Goal: Task Accomplishment & Management: Use online tool/utility

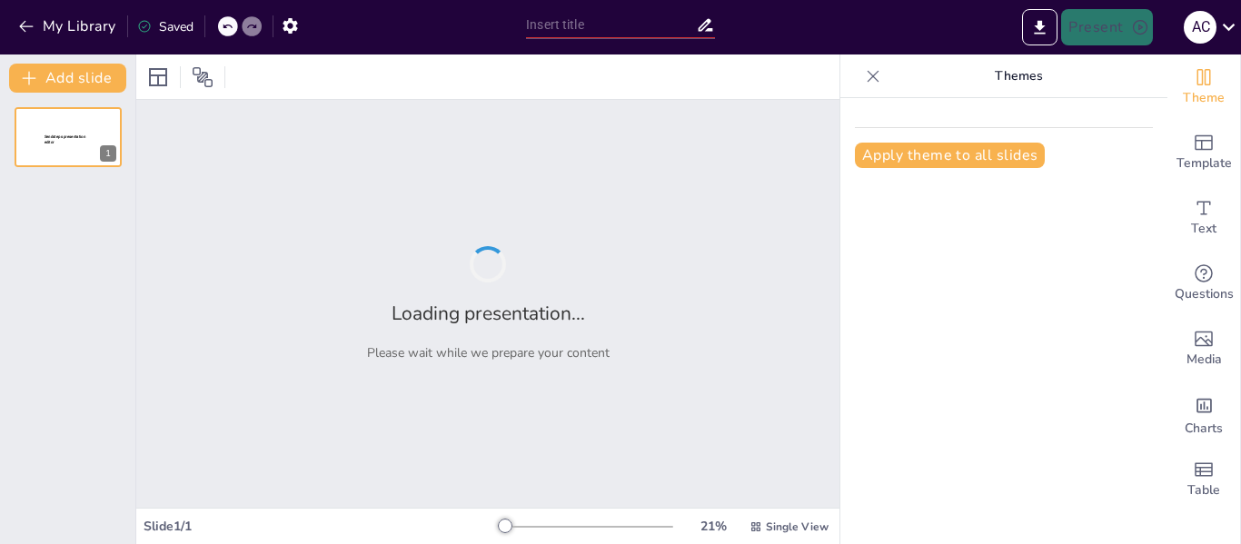
type input "New Sendsteps"
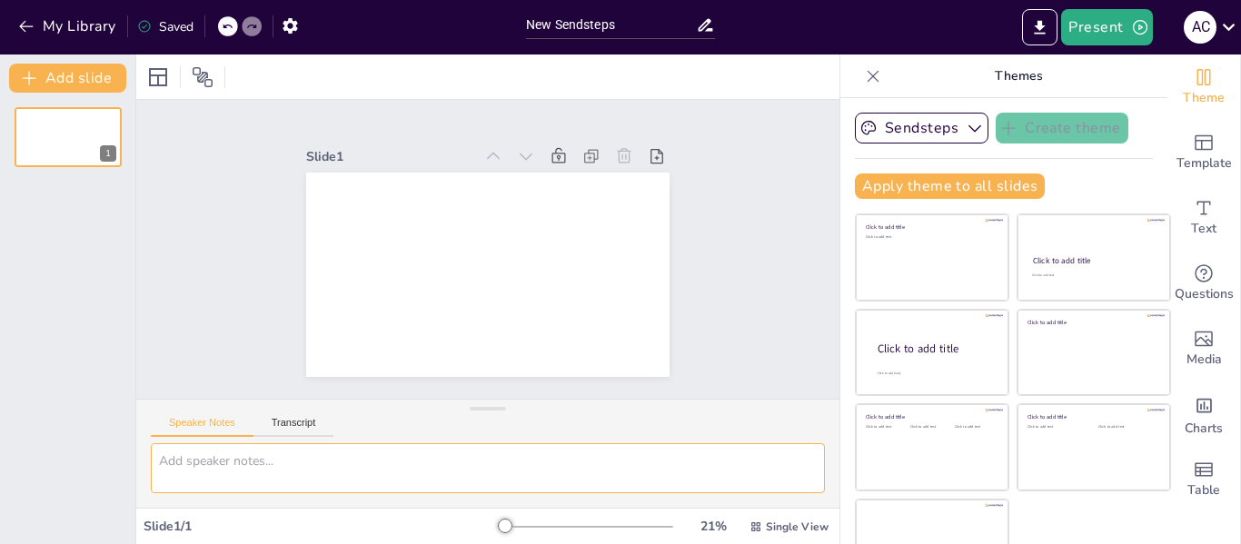
click at [448, 464] on textarea at bounding box center [488, 468] width 674 height 50
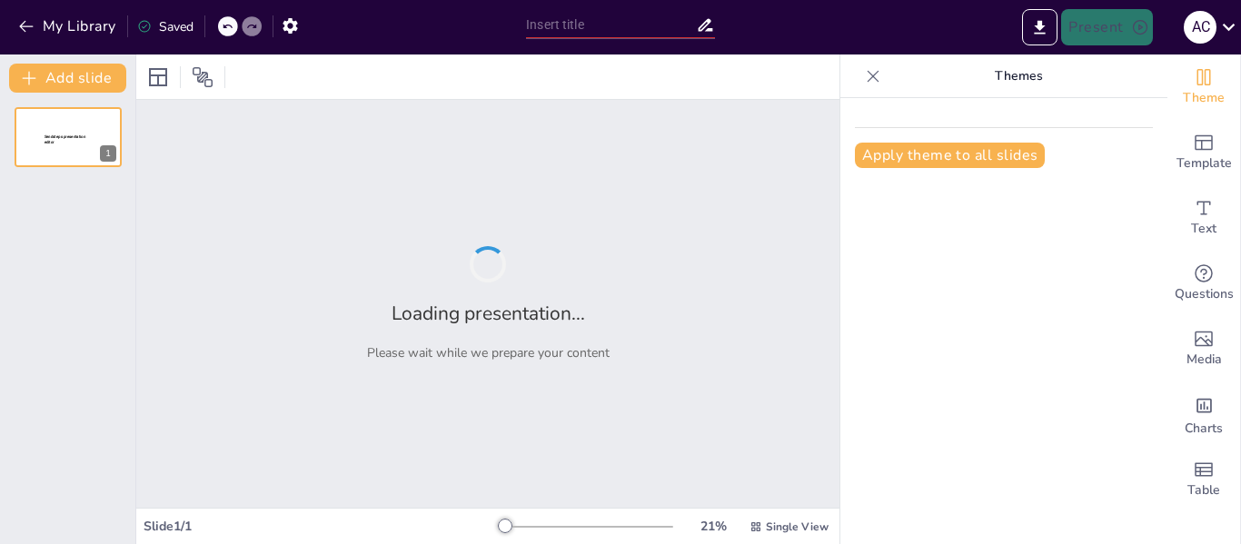
type input "Leveraging AI for Future Product Costing: Opportunities and Innovations"
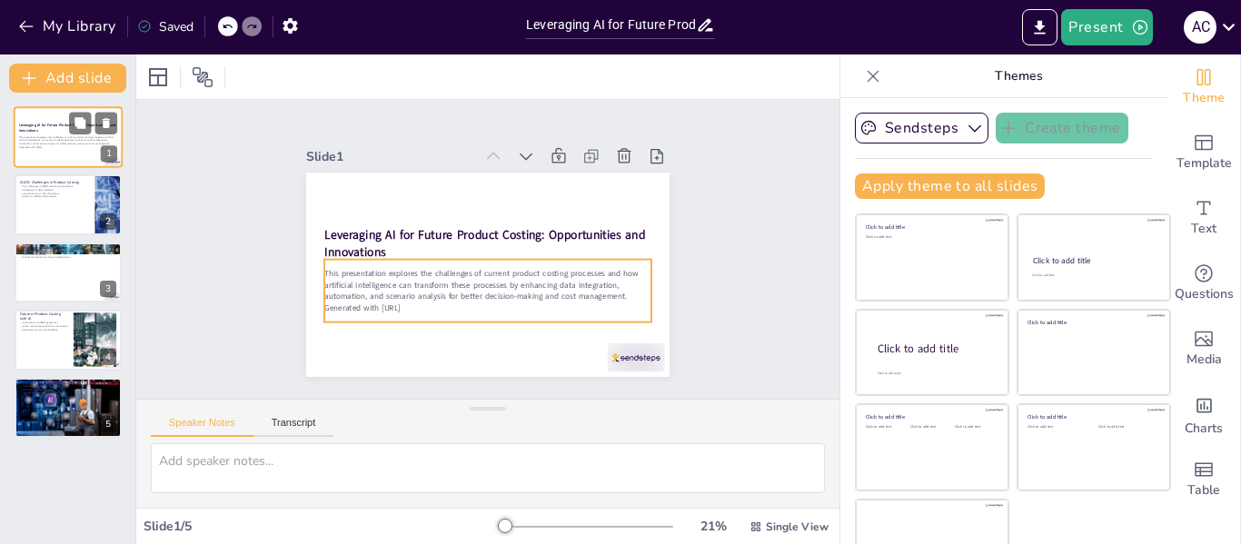
click at [87, 141] on p "This presentation explores the challenges of current product costing processes …" at bounding box center [68, 140] width 98 height 10
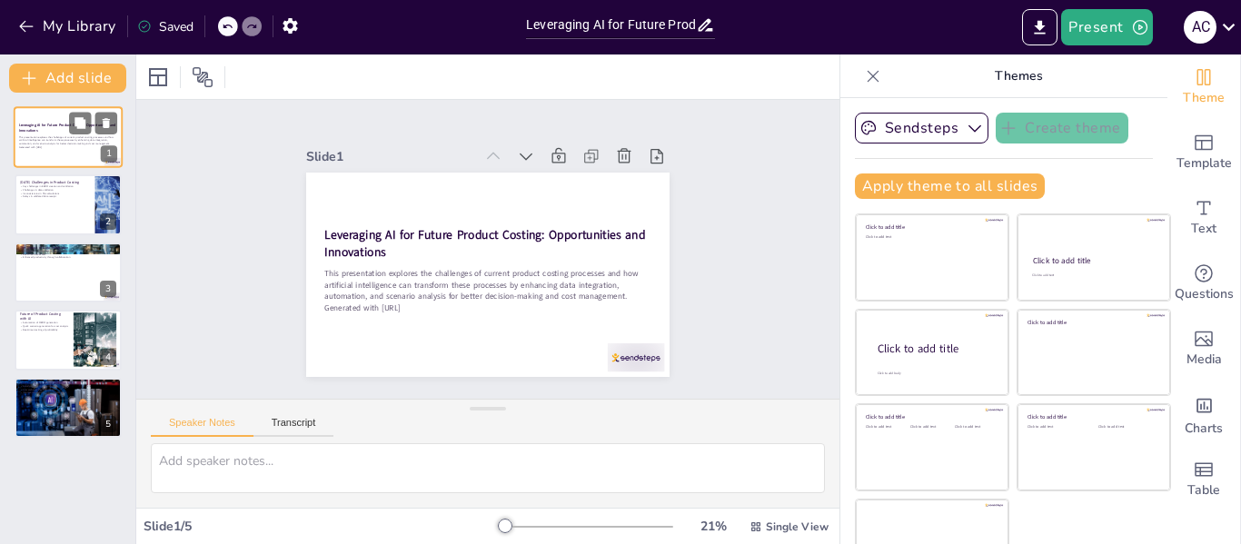
scroll to position [36, 0]
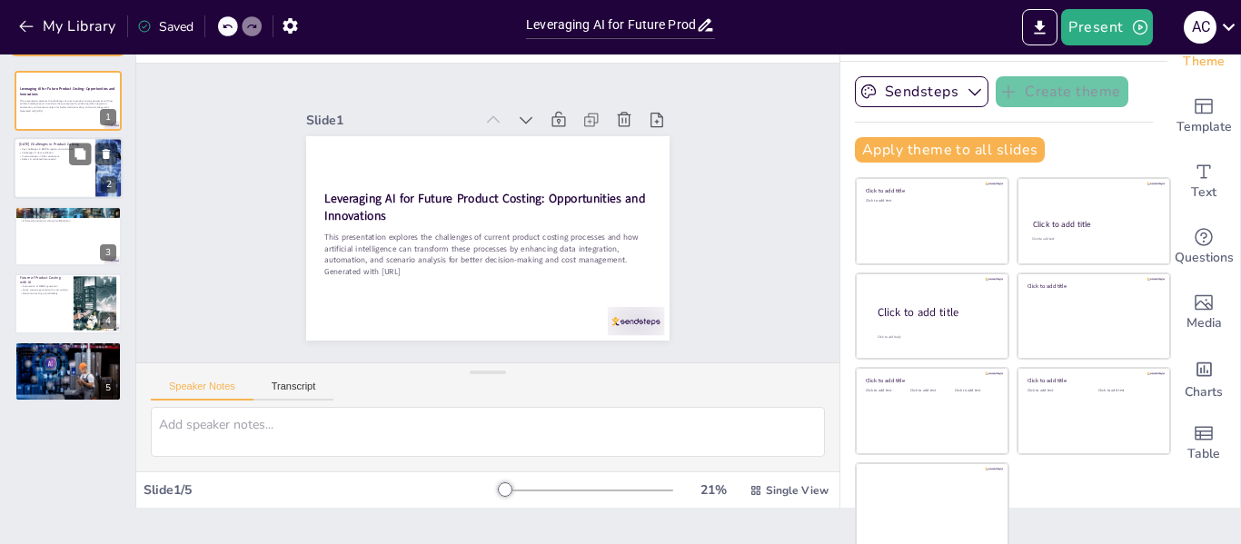
click at [68, 167] on div at bounding box center [68, 169] width 109 height 62
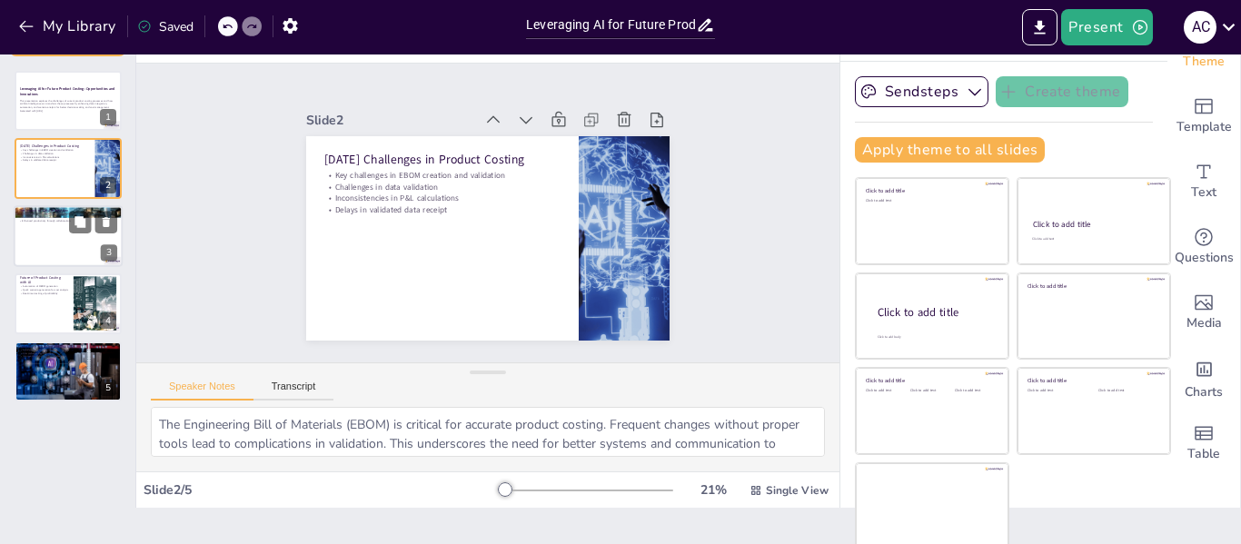
click at [70, 239] on div at bounding box center [68, 236] width 109 height 62
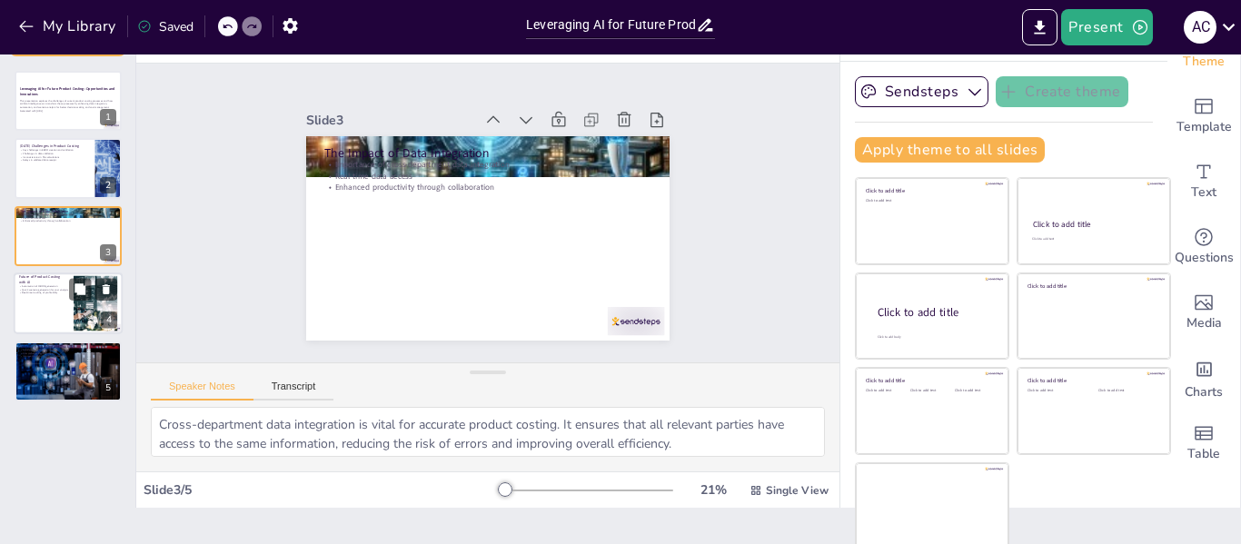
click at [52, 302] on div at bounding box center [68, 304] width 109 height 62
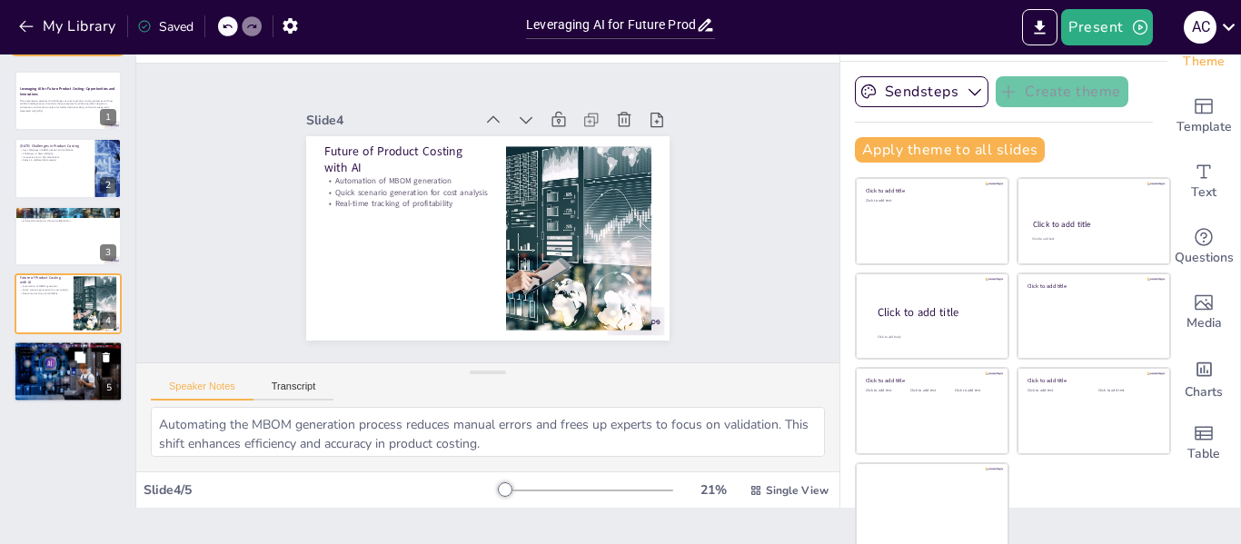
click at [64, 357] on p "Improved visibility for informed decisions" at bounding box center [68, 356] width 98 height 4
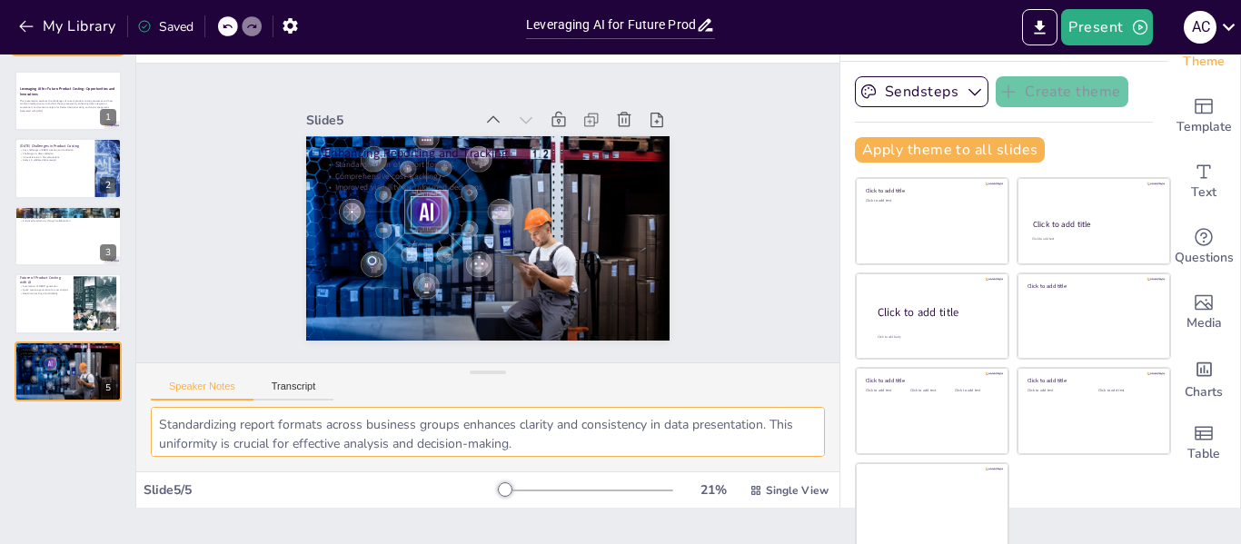
click at [415, 439] on textarea "Standardizing report formats across business groups enhances clarity and consis…" at bounding box center [488, 432] width 674 height 50
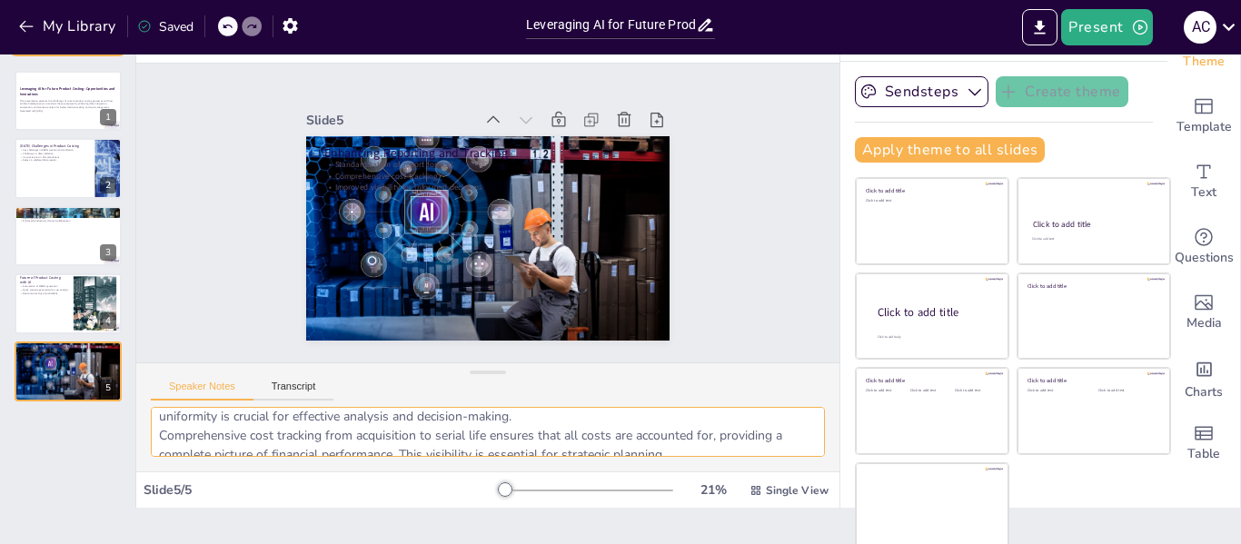
scroll to position [8, 0]
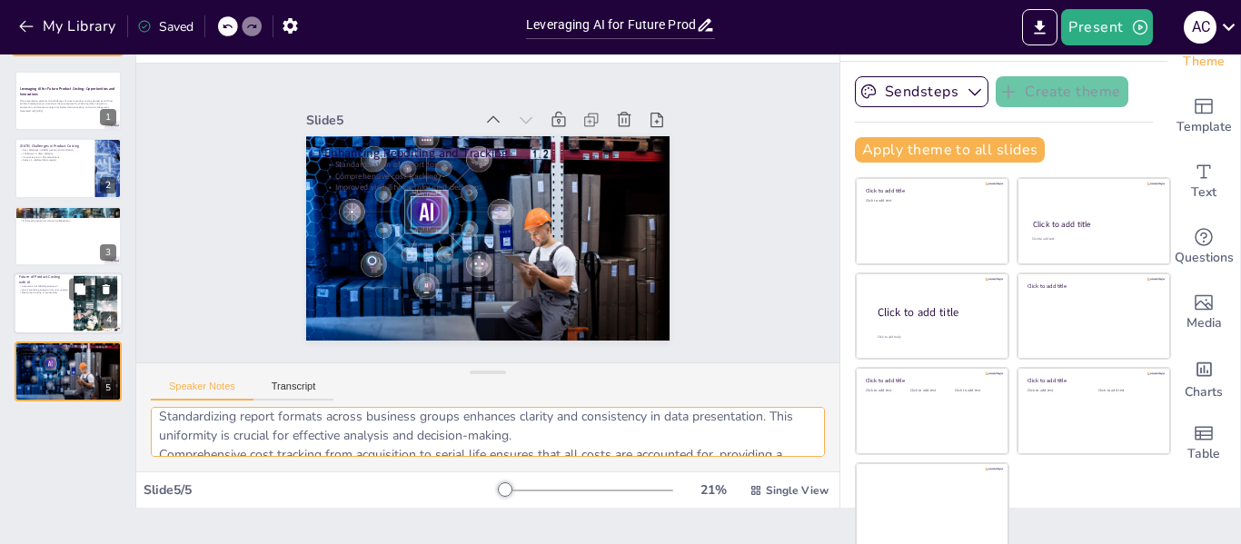
click at [81, 311] on div at bounding box center [95, 303] width 83 height 55
type textarea "Automating the MBOM generation process reduces manual errors and frees up exper…"
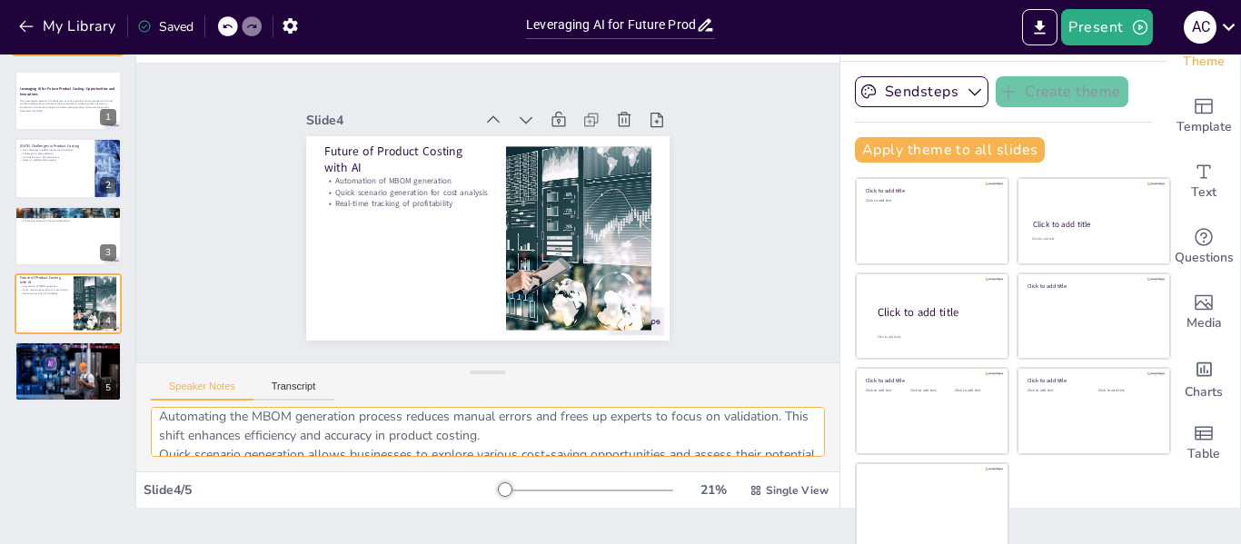
click at [535, 437] on textarea "Automating the MBOM generation process reduces manual errors and frees up exper…" at bounding box center [488, 432] width 674 height 50
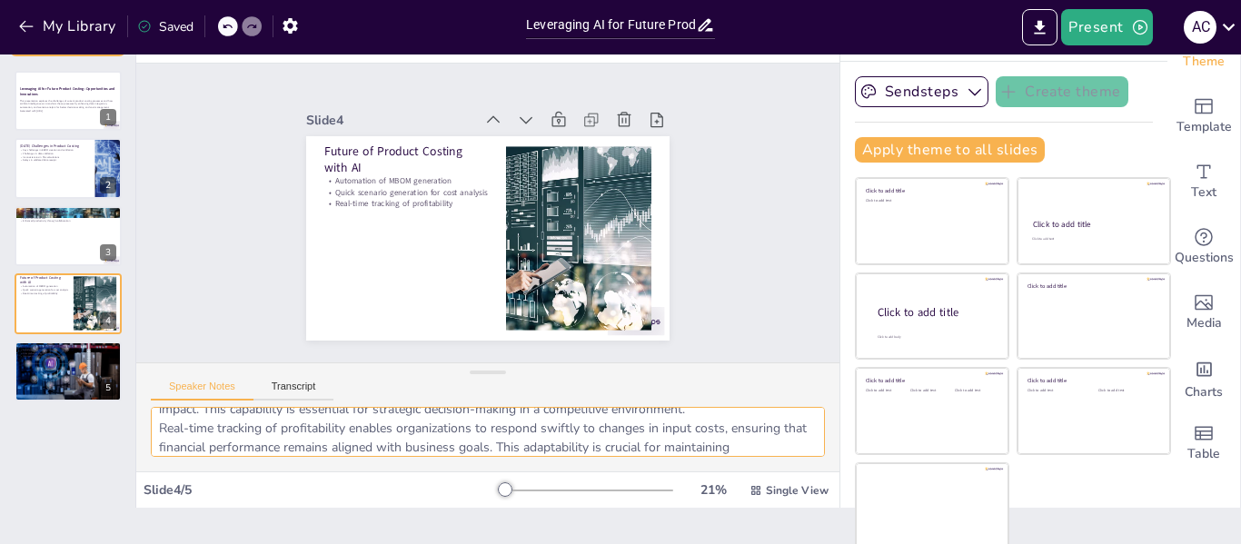
scroll to position [92, 0]
